Goal: Task Accomplishment & Management: Use online tool/utility

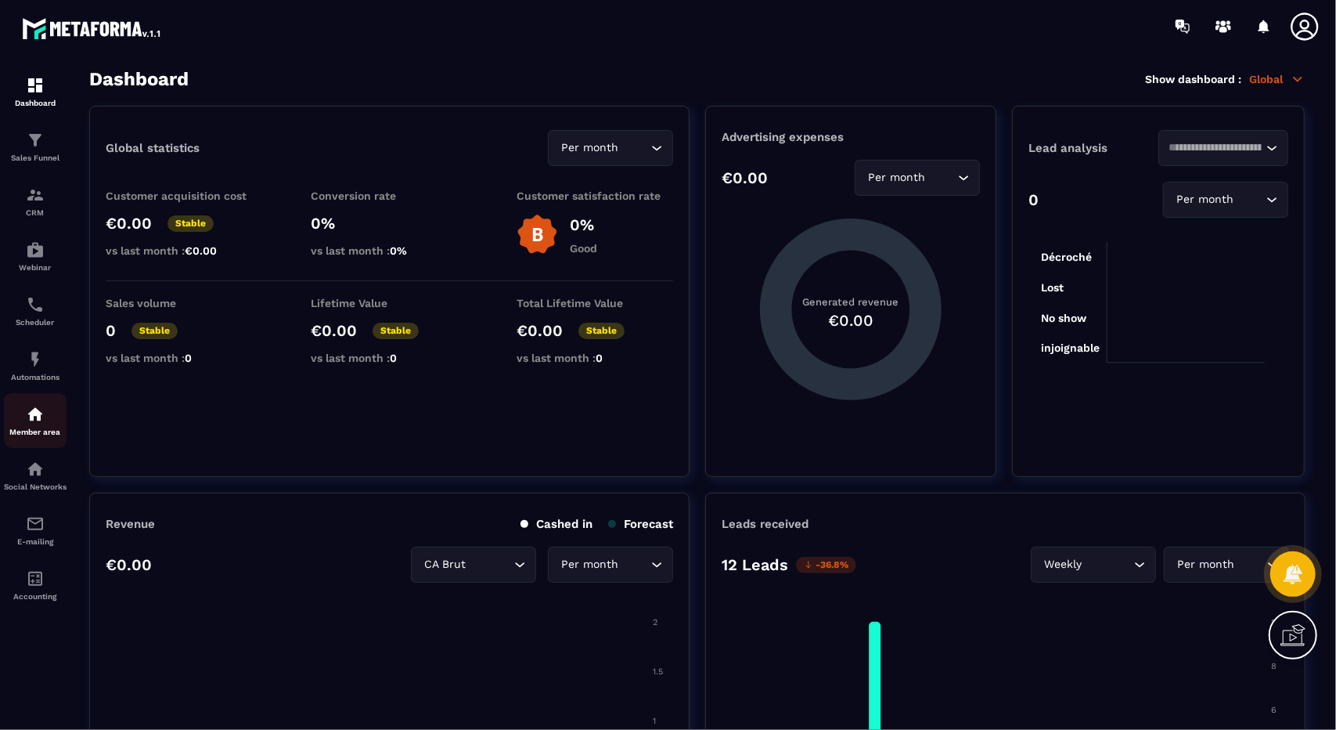
click at [43, 428] on div "Member area" at bounding box center [35, 420] width 63 height 31
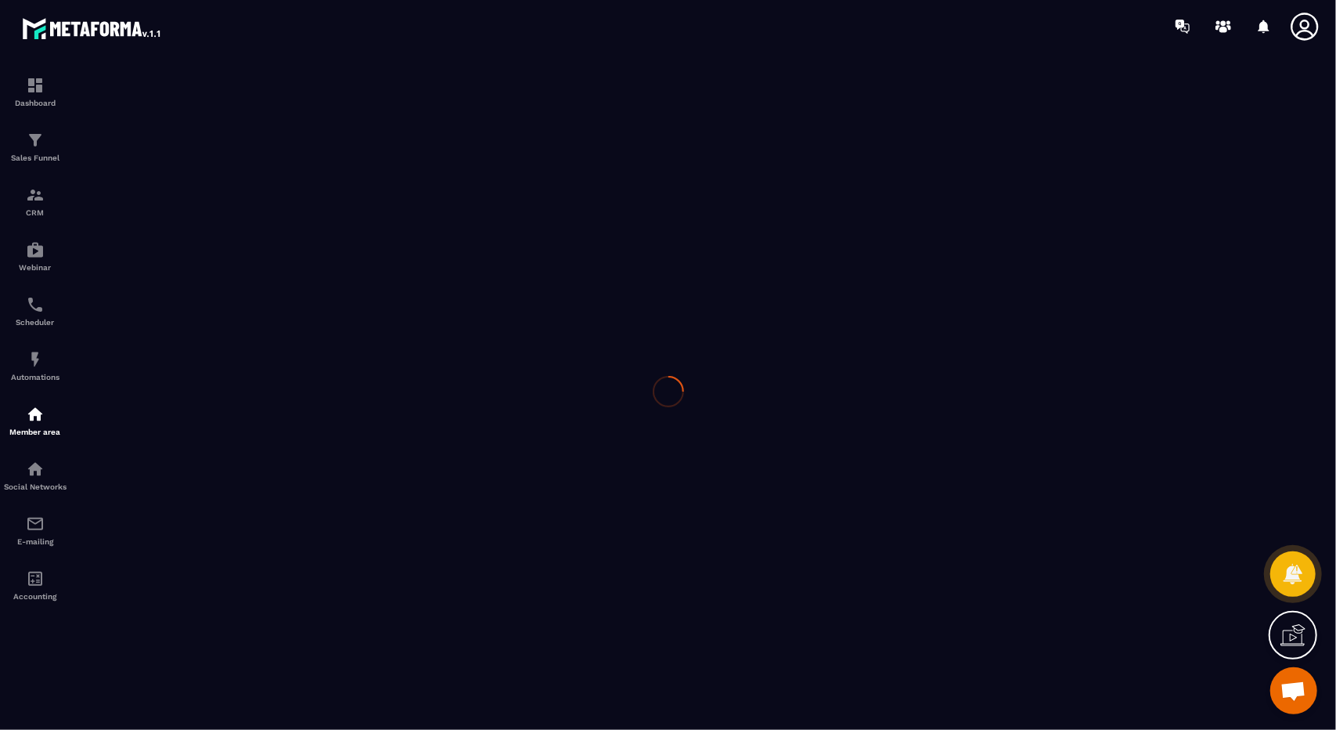
scroll to position [8597, 0]
click at [23, 135] on div at bounding box center [668, 390] width 1336 height 677
click at [26, 135] on div at bounding box center [668, 390] width 1336 height 677
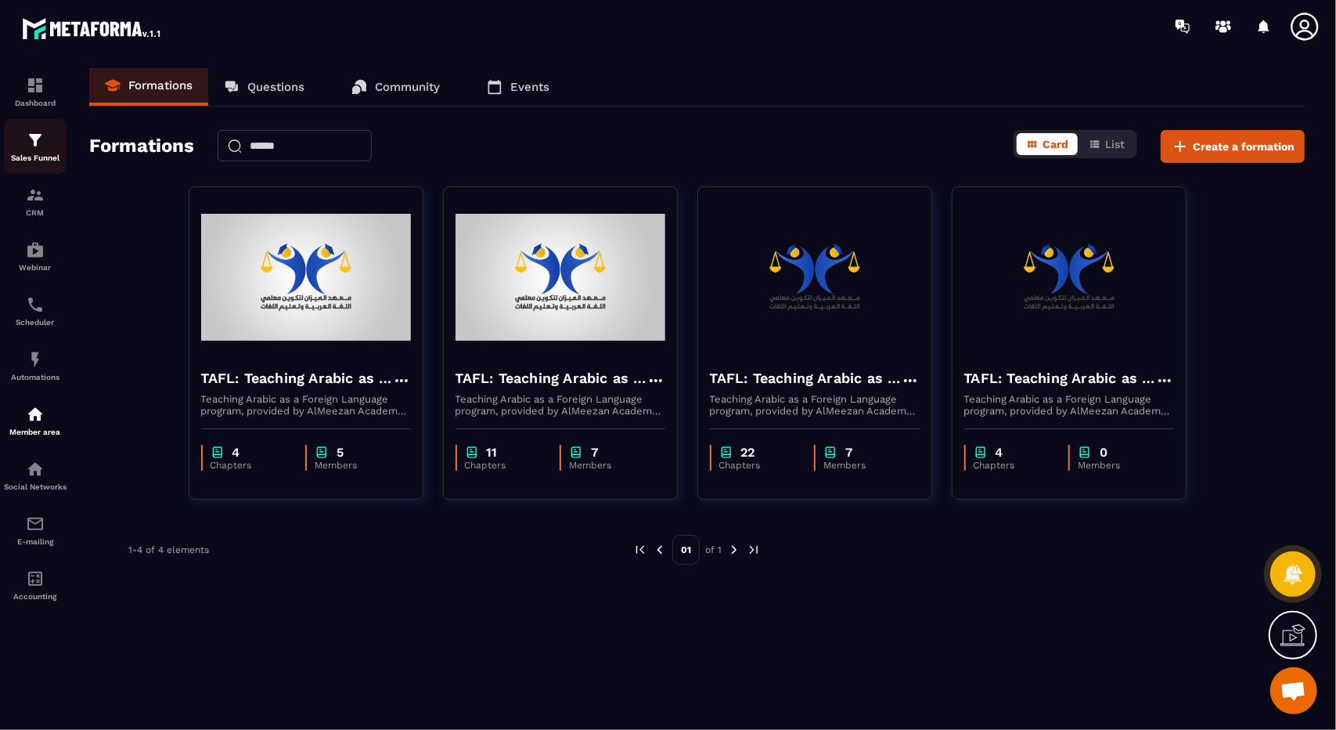
click at [36, 151] on div "Sales Funnel" at bounding box center [35, 146] width 63 height 31
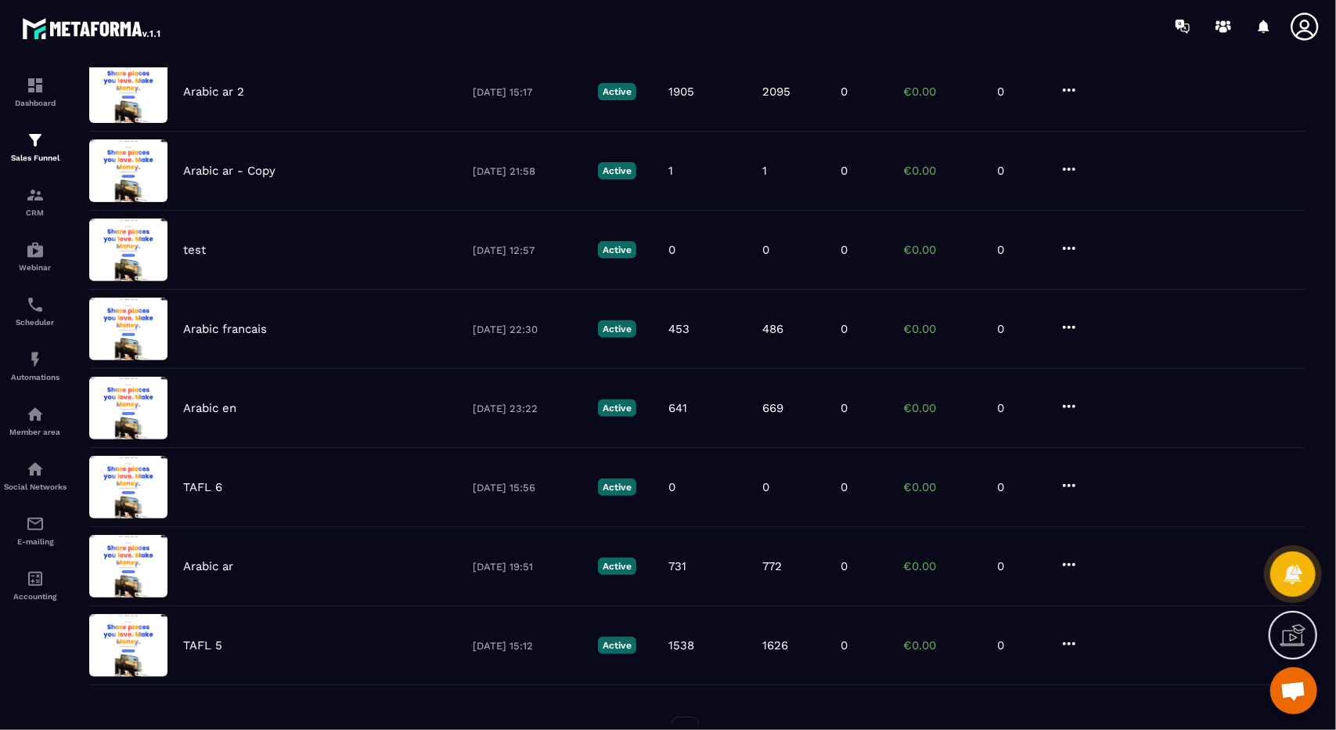
scroll to position [369, 0]
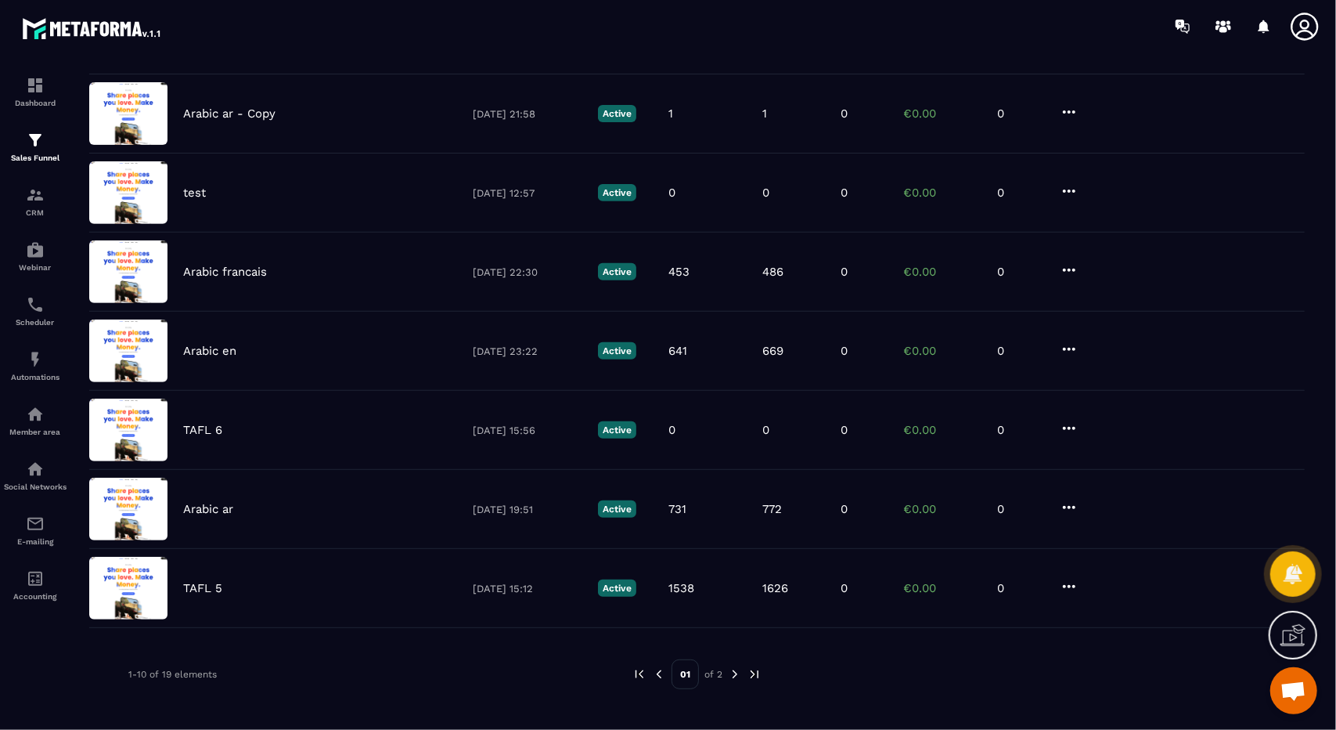
click at [734, 670] on img at bounding box center [735, 674] width 14 height 14
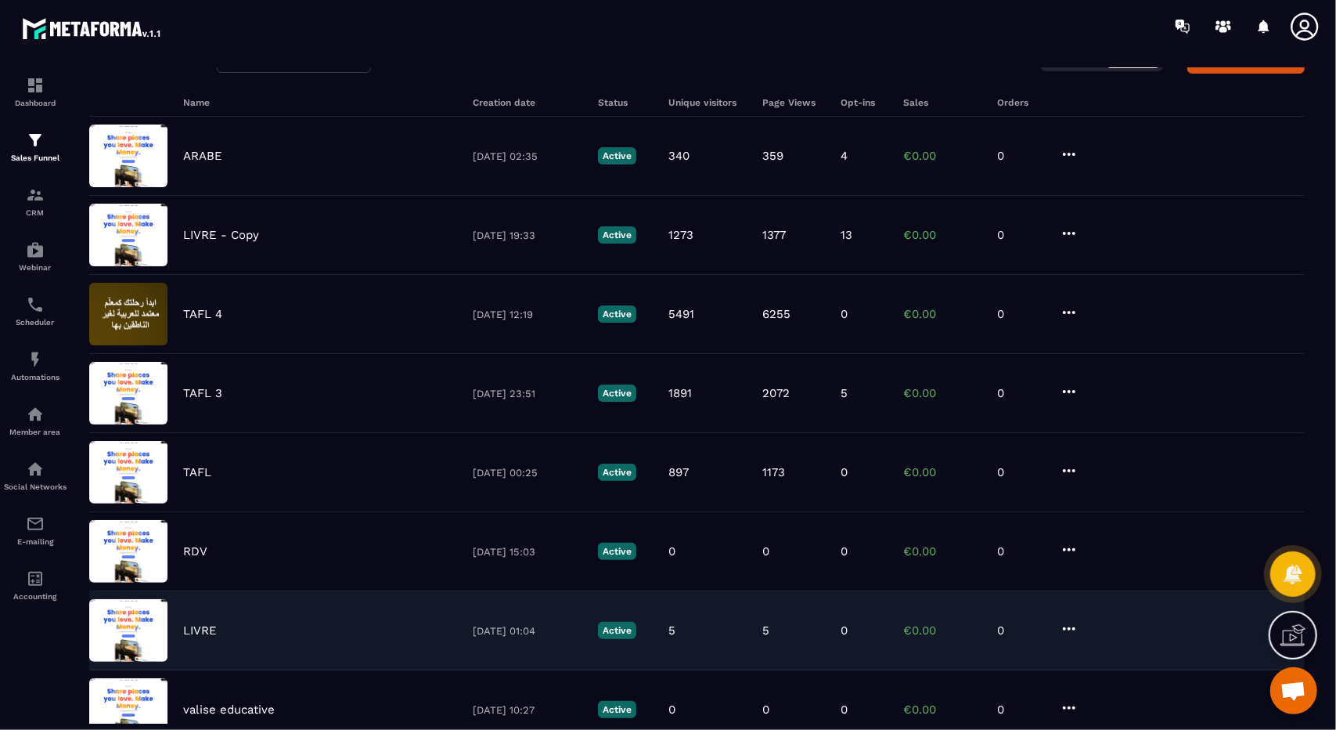
scroll to position [89, 0]
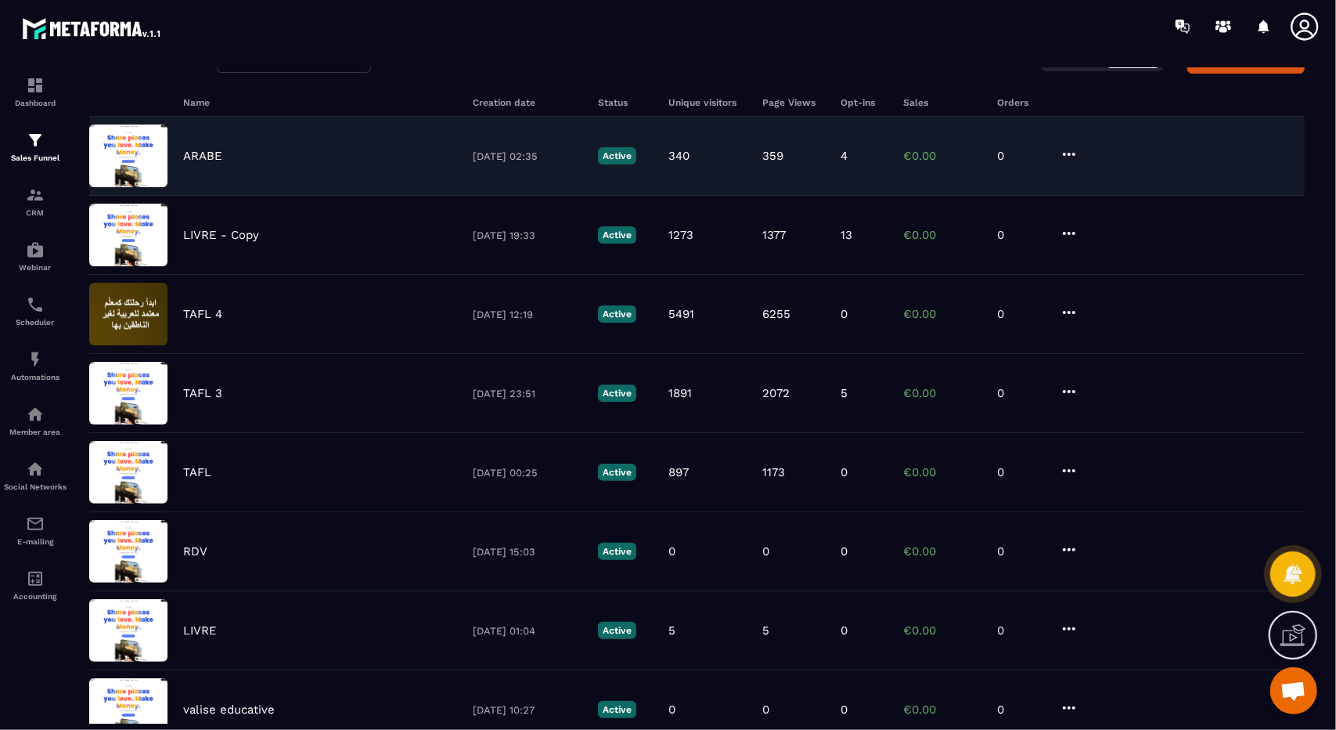
click at [622, 196] on div "ARABE 14/05/2025 02:35 Active 340 359 4 €0.00 0" at bounding box center [697, 235] width 1216 height 79
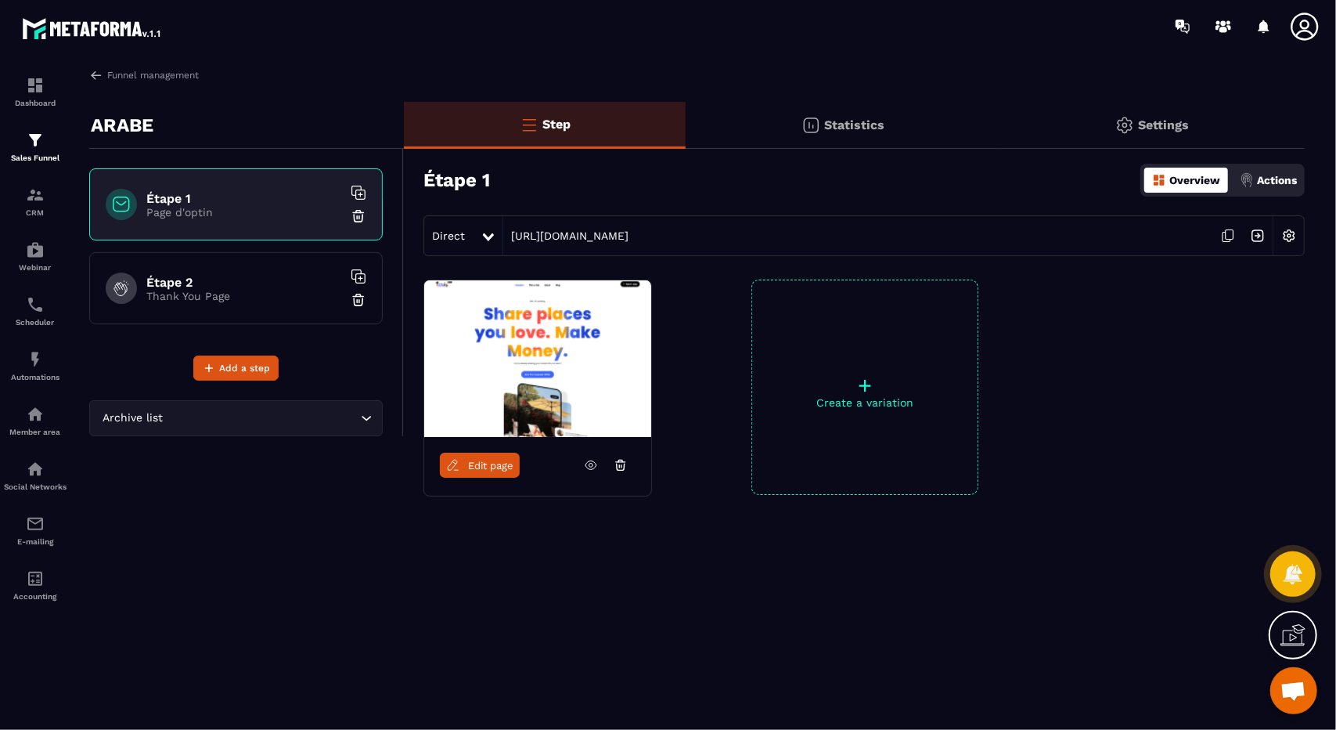
click at [85, 74] on div "Funnel management ARABE Étape 1 Page d'optin Étape 2 Thank You Page Add a step …" at bounding box center [697, 395] width 1247 height 655
click at [100, 79] on img at bounding box center [96, 75] width 14 height 14
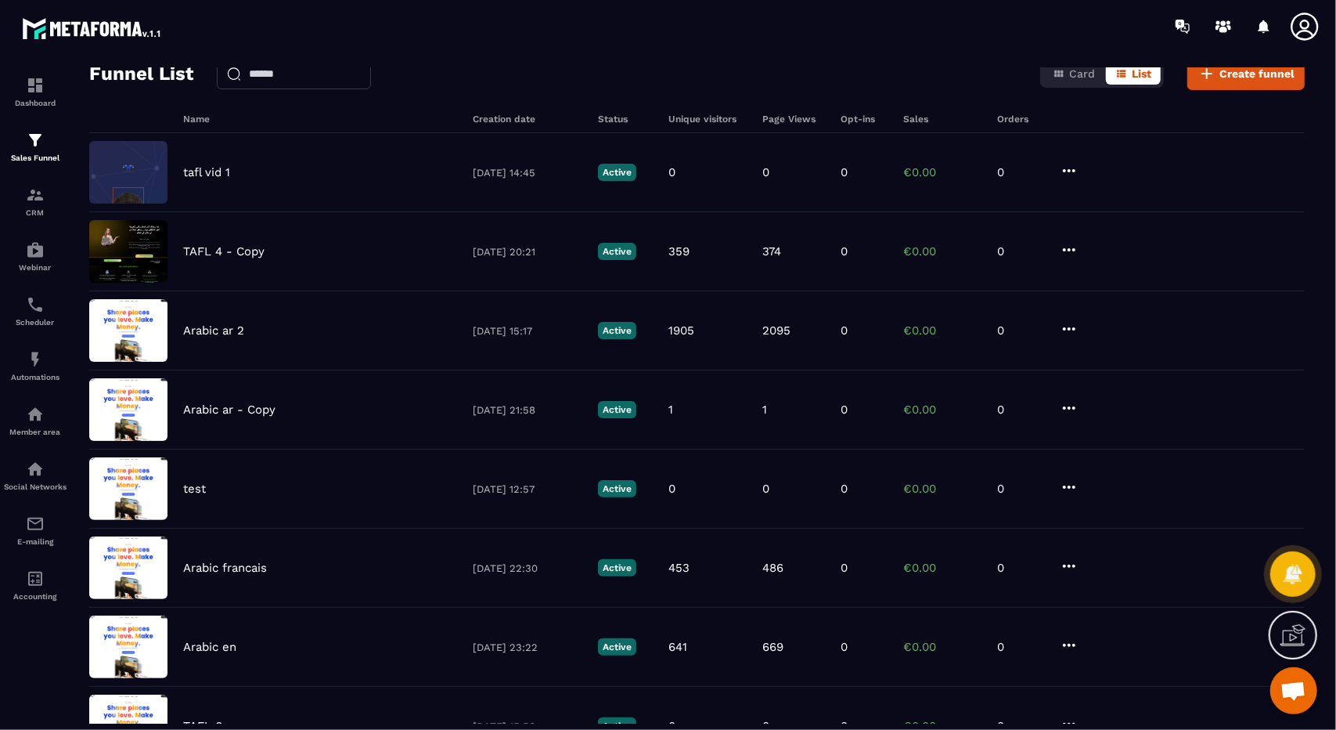
scroll to position [74, 0]
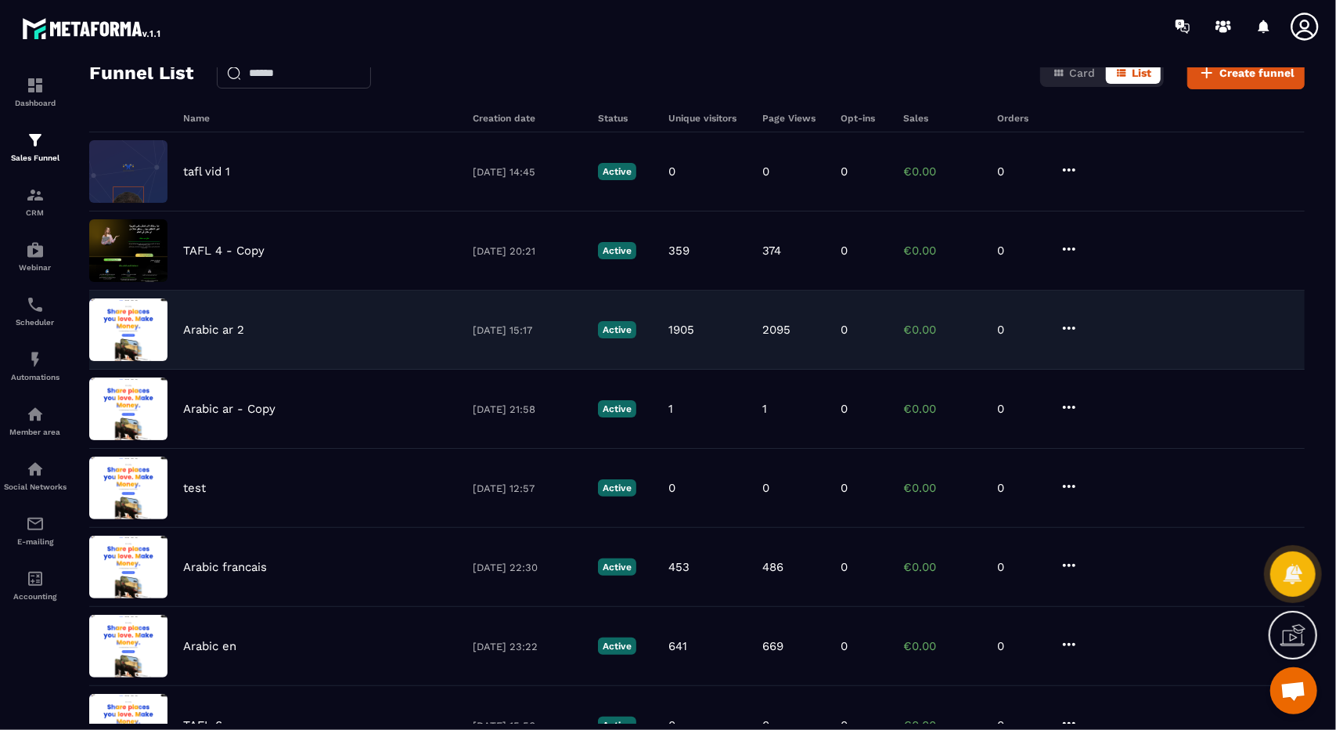
click at [428, 370] on div "Arabic ar 2 04/08/2025 15:17 Active 1905 2095 0 €0.00 0" at bounding box center [697, 409] width 1216 height 79
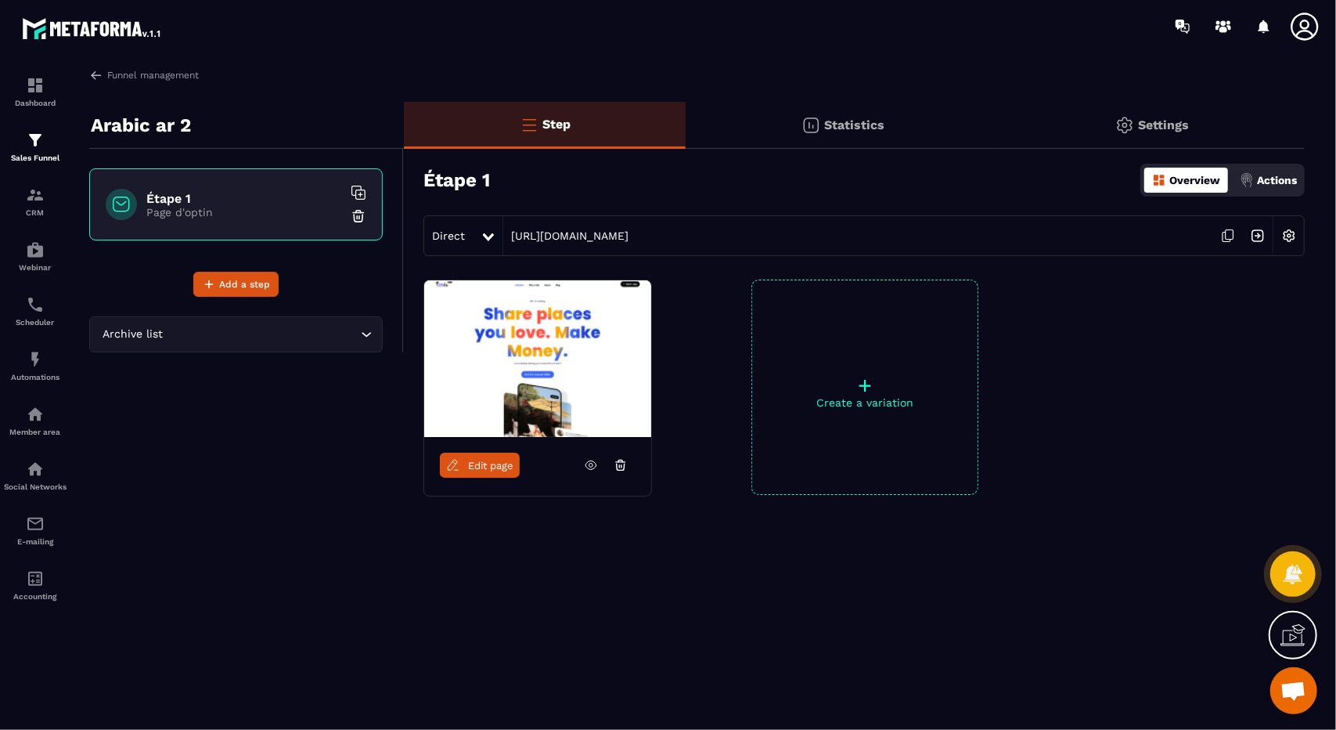
click at [509, 461] on span "Edit page" at bounding box center [490, 466] width 45 height 12
